Goal: Find specific page/section: Find specific page/section

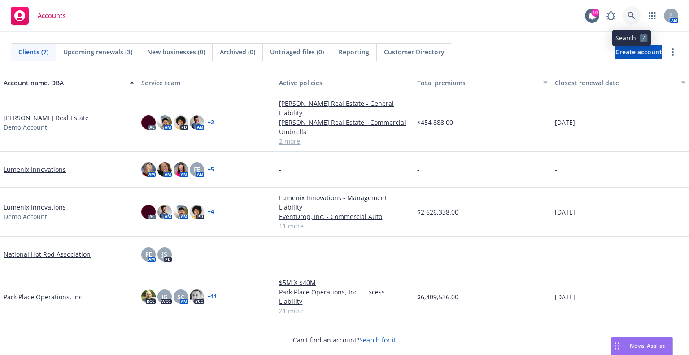
click at [632, 19] on icon at bounding box center [632, 16] width 8 height 8
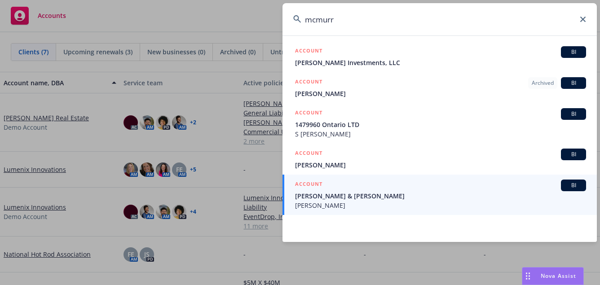
drag, startPoint x: 350, startPoint y: 21, endPoint x: 262, endPoint y: 4, distance: 90.0
click at [262, 4] on div "mcmurr ACCOUNT BI [PERSON_NAME] Investments, LLC ACCOUNT Archived BI [PERSON_NA…" at bounding box center [300, 142] width 600 height 285
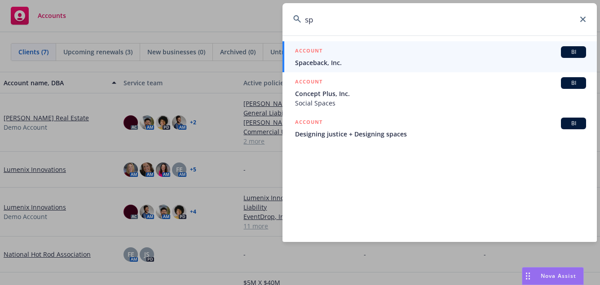
type input "s"
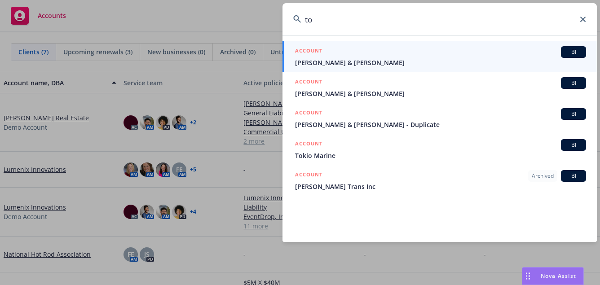
type input "t"
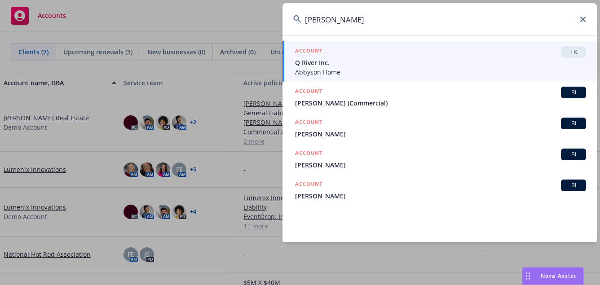
type input "[PERSON_NAME]"
